Goal: Task Accomplishment & Management: Use online tool/utility

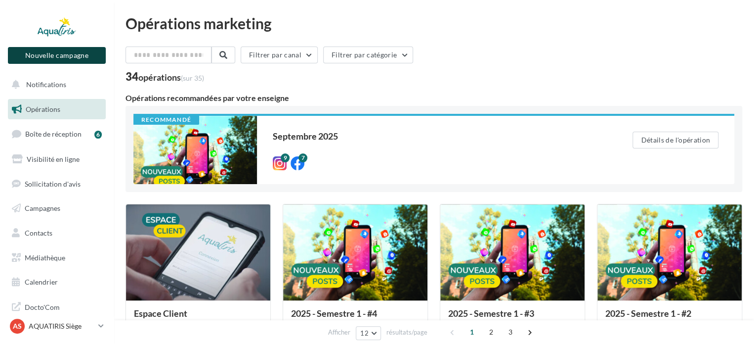
click at [77, 60] on button "Nouvelle campagne" at bounding box center [57, 55] width 98 height 17
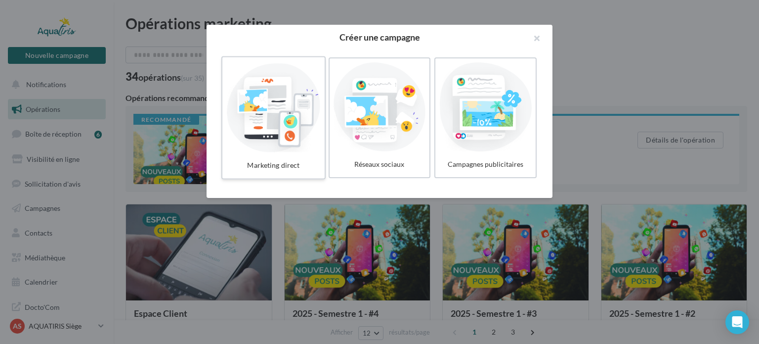
click at [295, 98] on div at bounding box center [273, 106] width 94 height 91
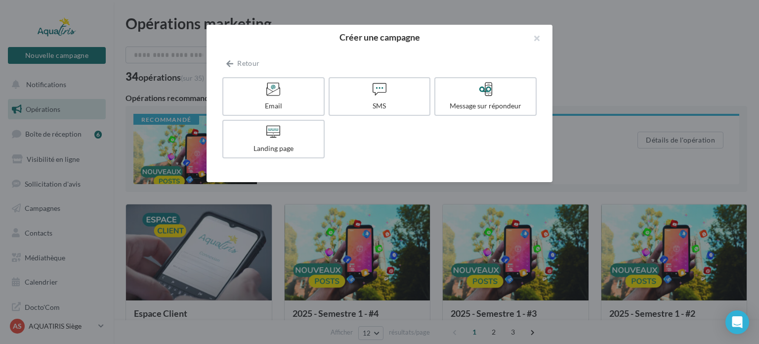
click at [295, 98] on label "Email" at bounding box center [273, 96] width 102 height 39
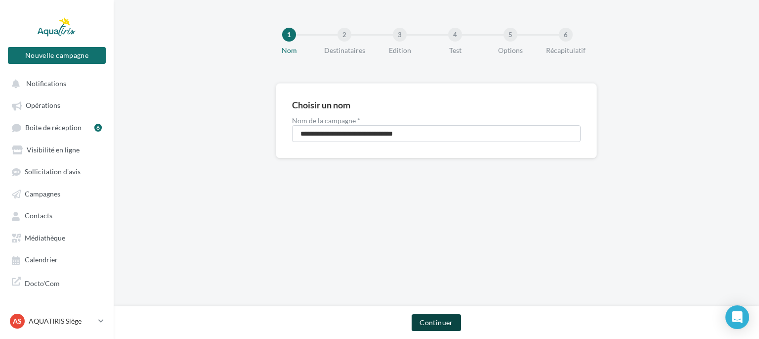
click at [448, 319] on button "Continuer" at bounding box center [436, 322] width 49 height 17
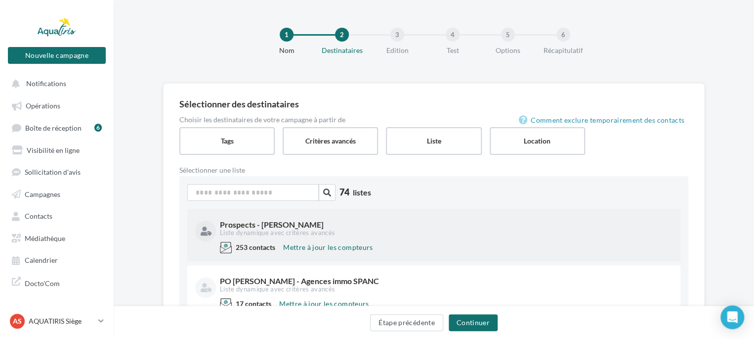
click at [396, 222] on div "Prospects - [PERSON_NAME]" at bounding box center [445, 225] width 451 height 8
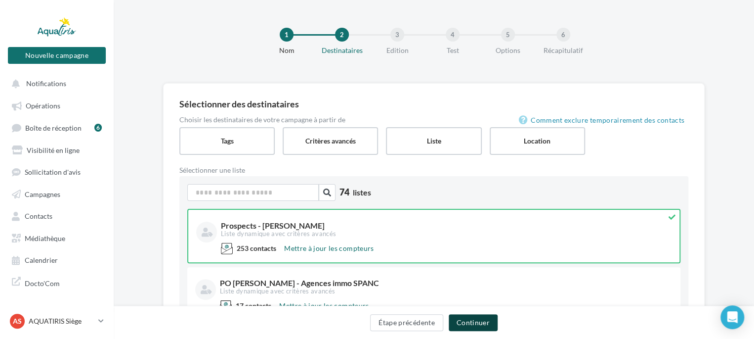
click at [475, 322] on button "Continuer" at bounding box center [473, 322] width 49 height 17
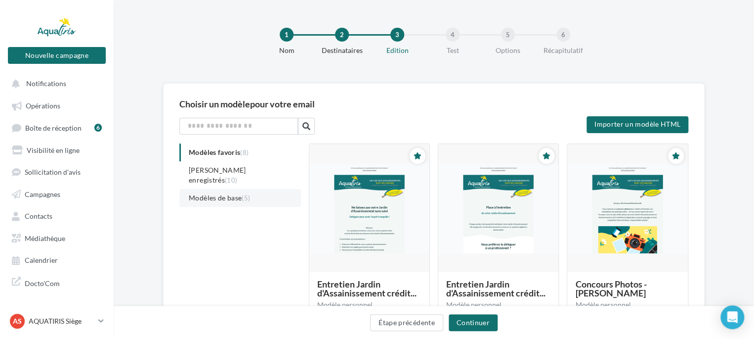
click at [248, 194] on span "(5)" at bounding box center [246, 198] width 8 height 8
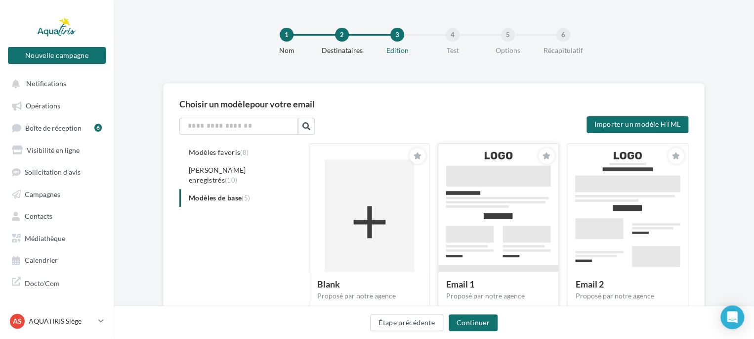
click at [501, 214] on img at bounding box center [499, 222] width 120 height 156
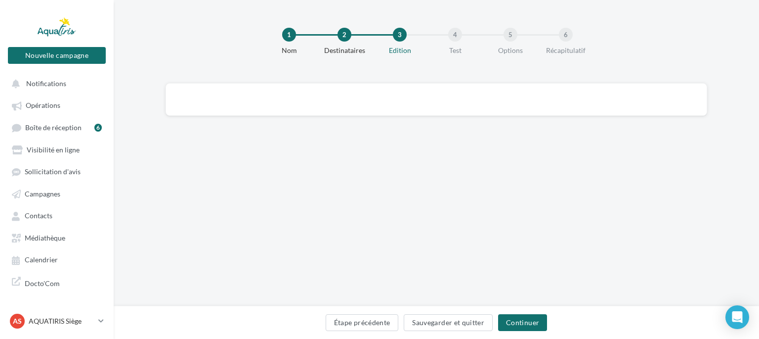
click at [520, 259] on div "**********" at bounding box center [437, 153] width 646 height 306
